Goal: Task Accomplishment & Management: Use online tool/utility

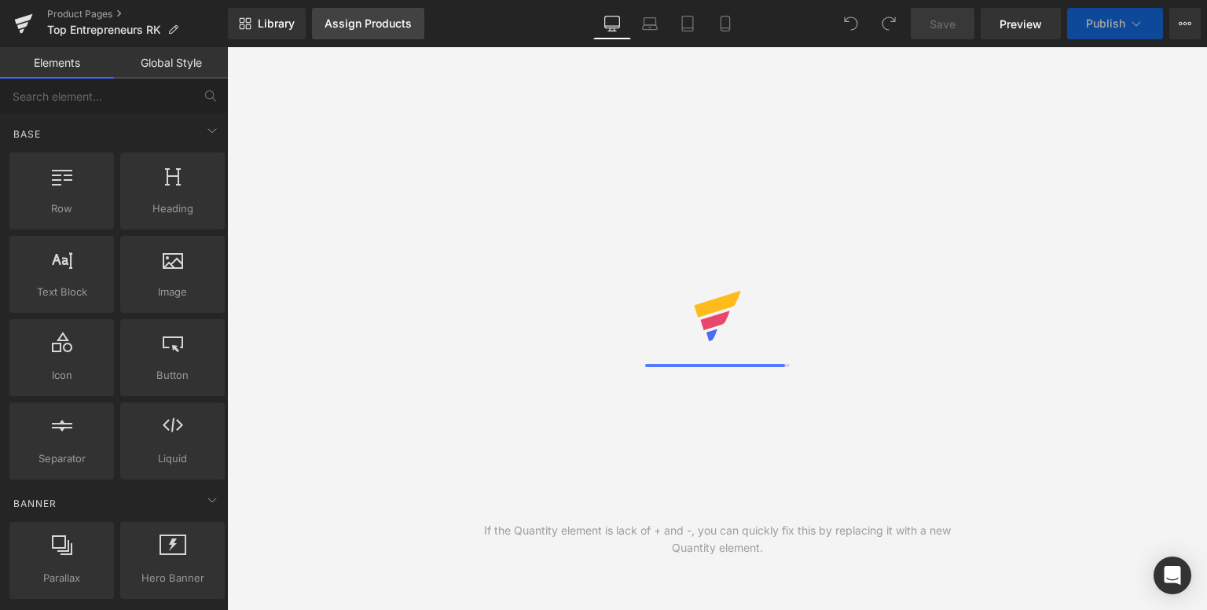
click at [350, 30] on link "Assign Products" at bounding box center [368, 23] width 112 height 31
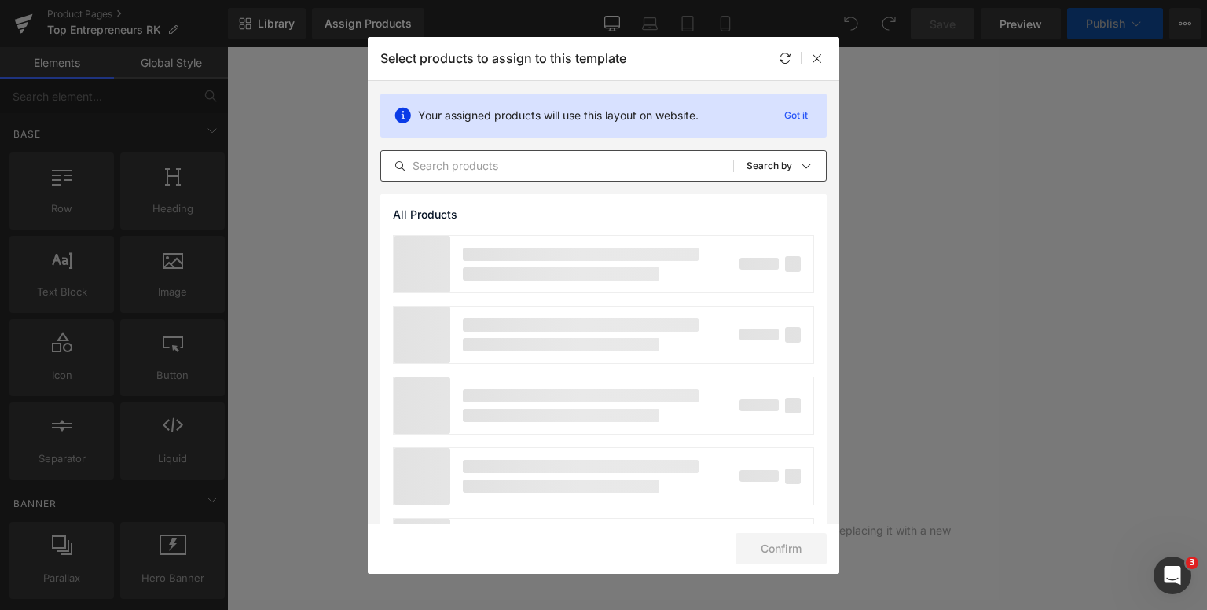
click at [497, 167] on input "text" at bounding box center [557, 165] width 352 height 19
paste input "[URL][DOMAIN_NAME]"
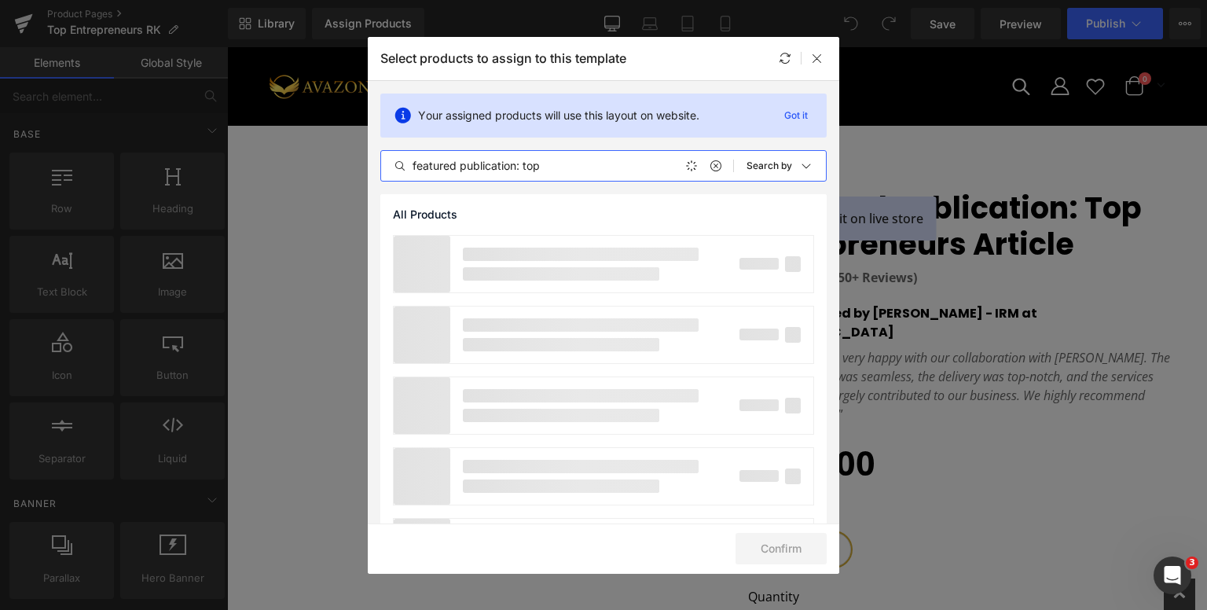
paste input "Featured Publication: Top Entrepreneurs Article"
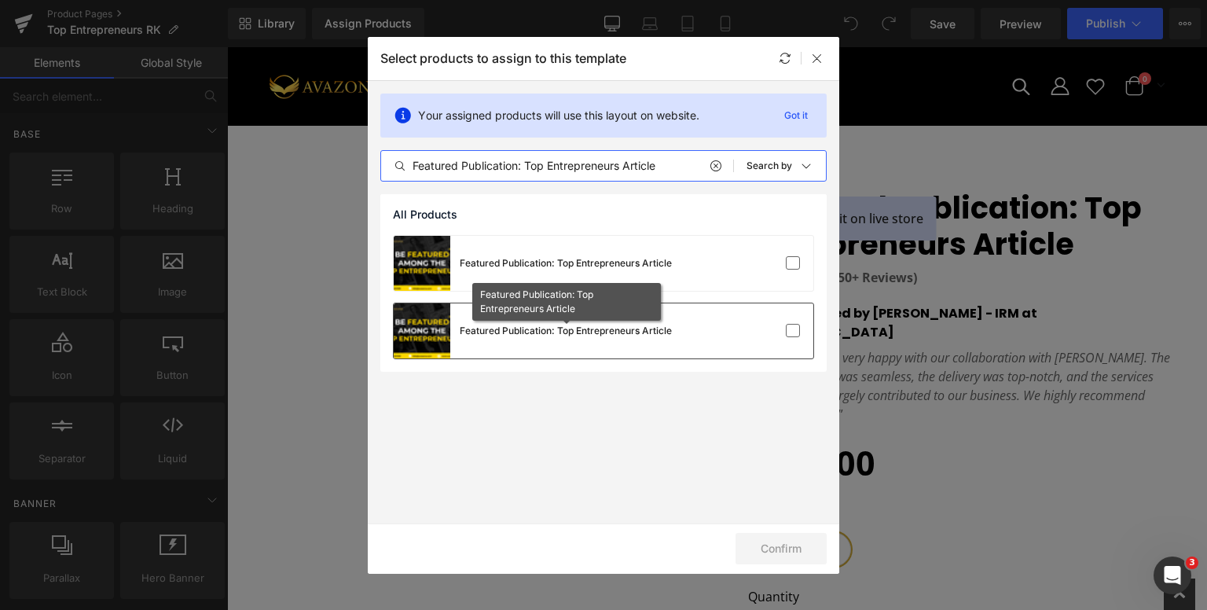
type input "Featured Publication: Top Entrepreneurs Article"
click at [545, 325] on div "Featured Publication: Top Entrepreneurs Article" at bounding box center [566, 331] width 212 height 14
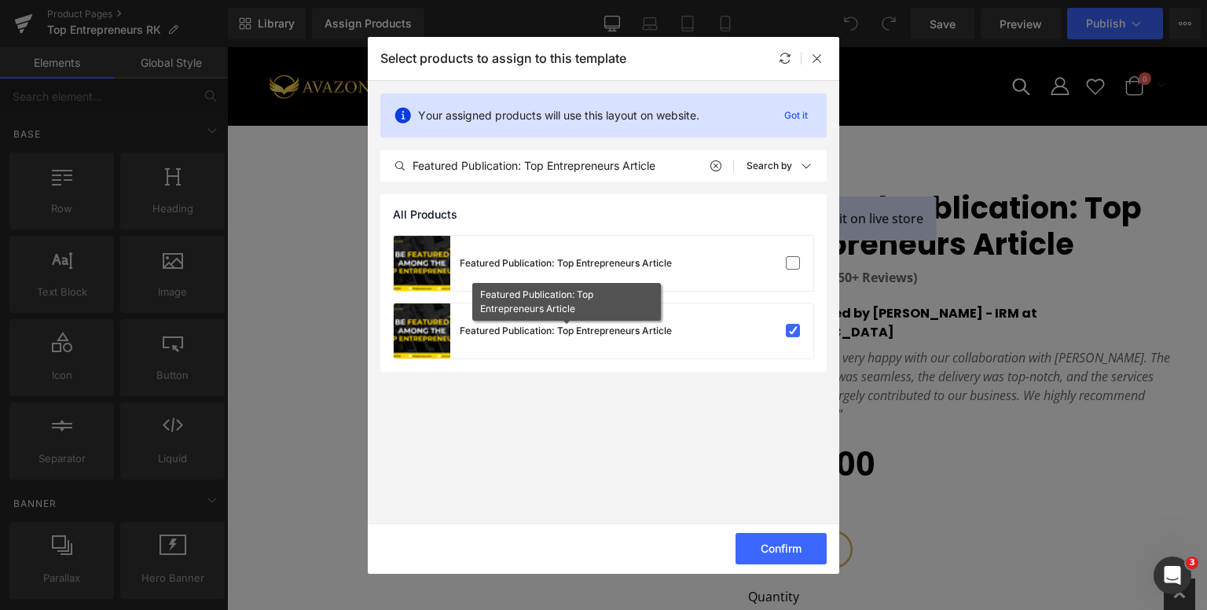
drag, startPoint x: 545, startPoint y: 325, endPoint x: 475, endPoint y: 395, distance: 99.5
click at [475, 395] on section "Your assigned products will use this layout on website. Got it Featured Publica…" at bounding box center [603, 302] width 471 height 442
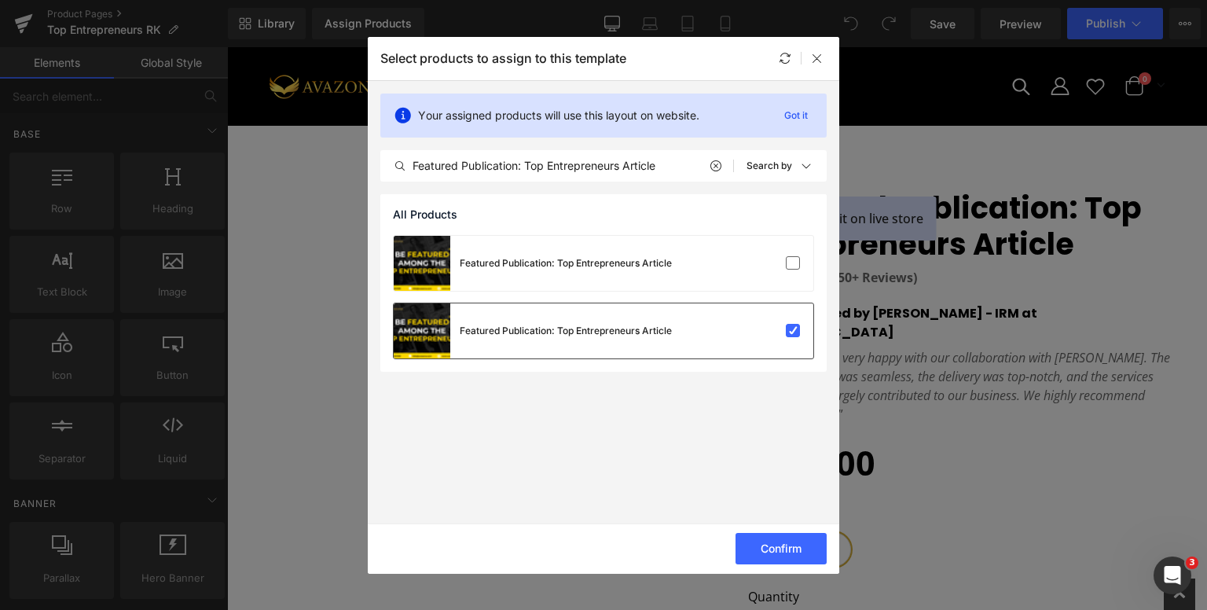
click at [584, 336] on div "Featured Publication: Top Entrepreneurs Article" at bounding box center [566, 331] width 212 height 14
click at [570, 332] on div "Featured Publication: Top Entrepreneurs Article" at bounding box center [566, 331] width 212 height 14
click at [818, 61] on icon at bounding box center [817, 58] width 13 height 13
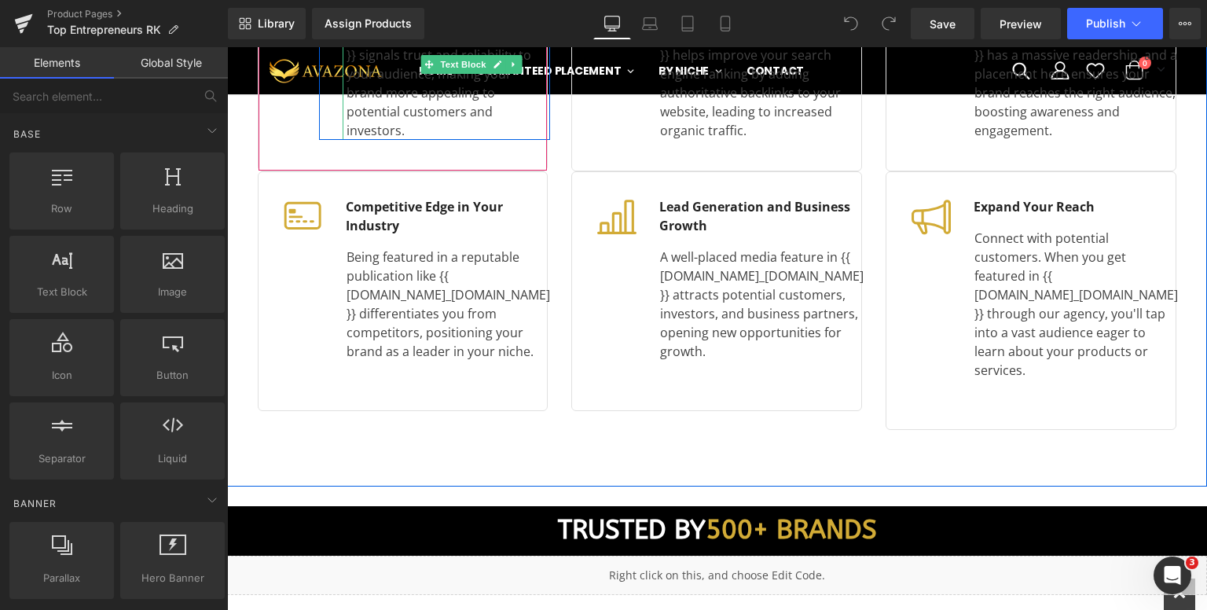
scroll to position [2357, 0]
